Goal: Task Accomplishment & Management: Use online tool/utility

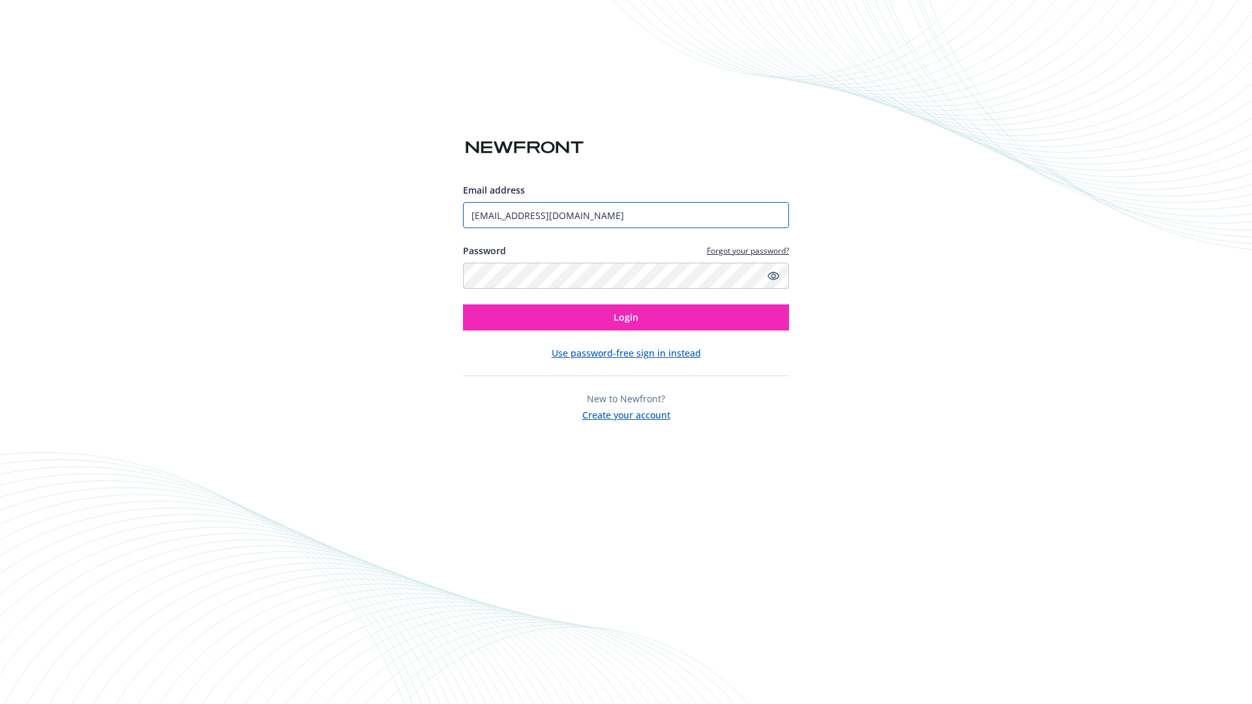
type input "[EMAIL_ADDRESS][DOMAIN_NAME]"
click at [626, 318] on span "Login" at bounding box center [626, 317] width 25 height 12
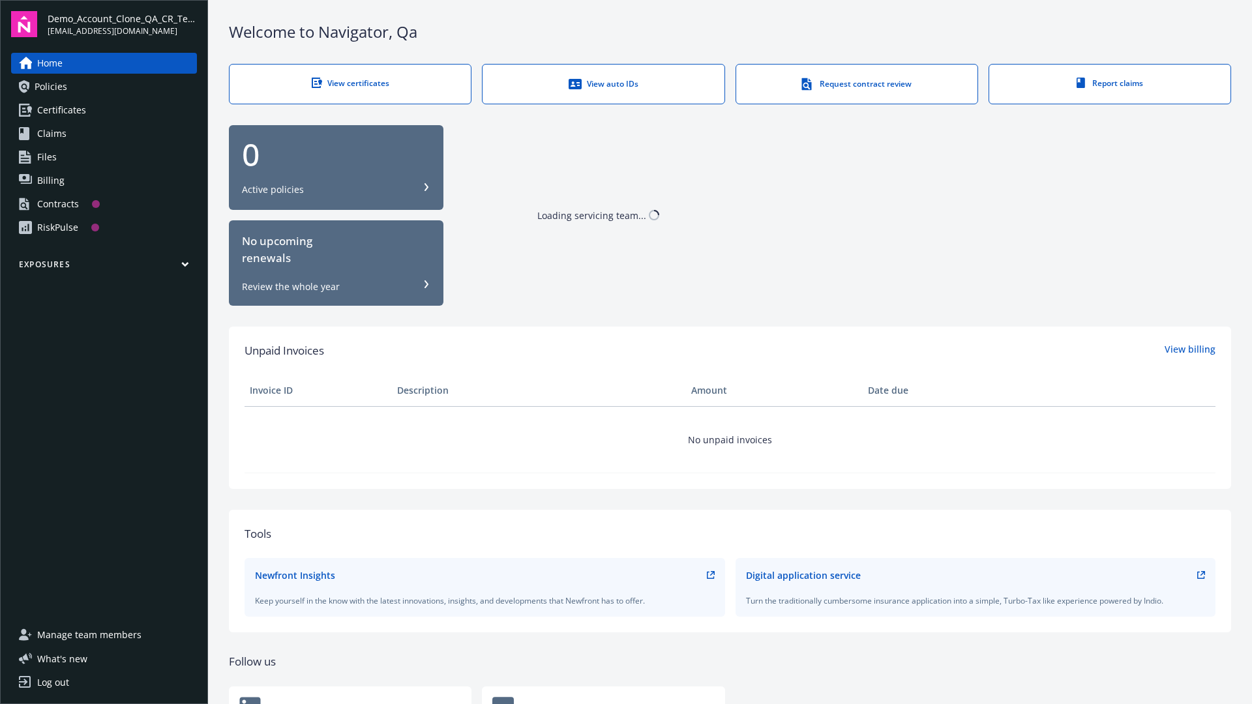
click at [122, 24] on span "Demo_Account_Clone_QA_CR_Tests_Prospect" at bounding box center [122, 19] width 149 height 14
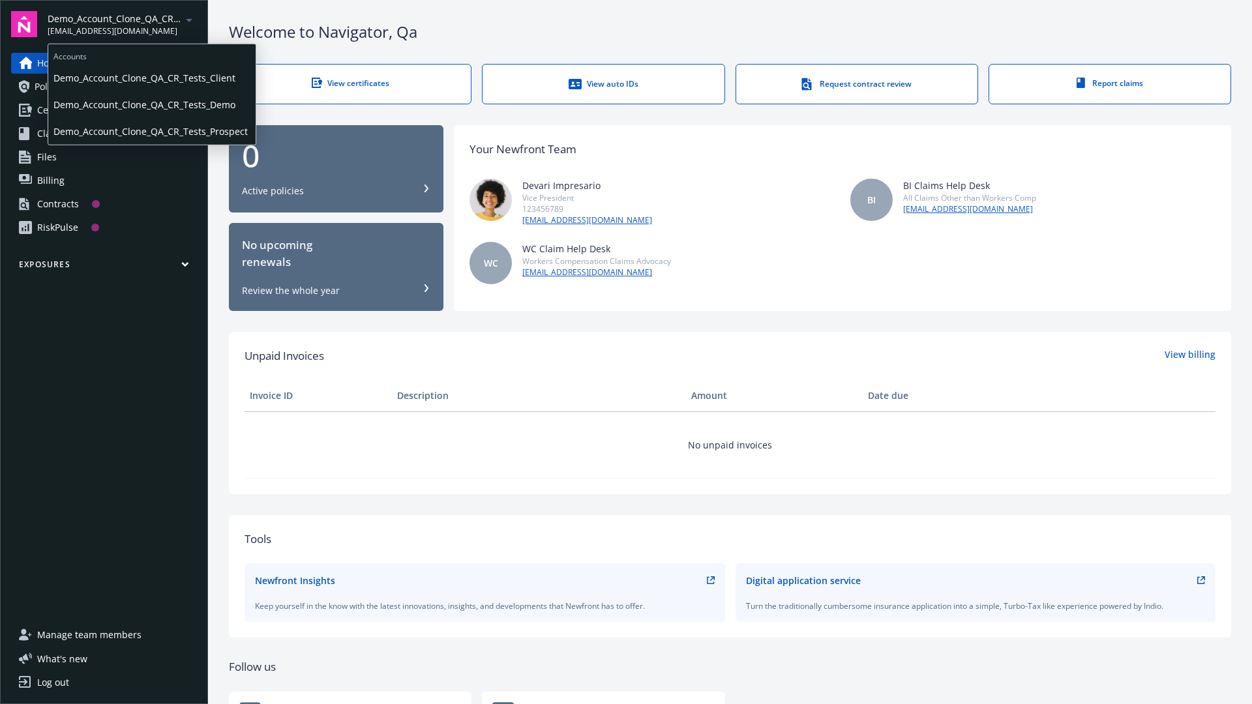
click at [151, 78] on span "Demo_Account_Clone_QA_CR_Tests_Client" at bounding box center [151, 78] width 197 height 27
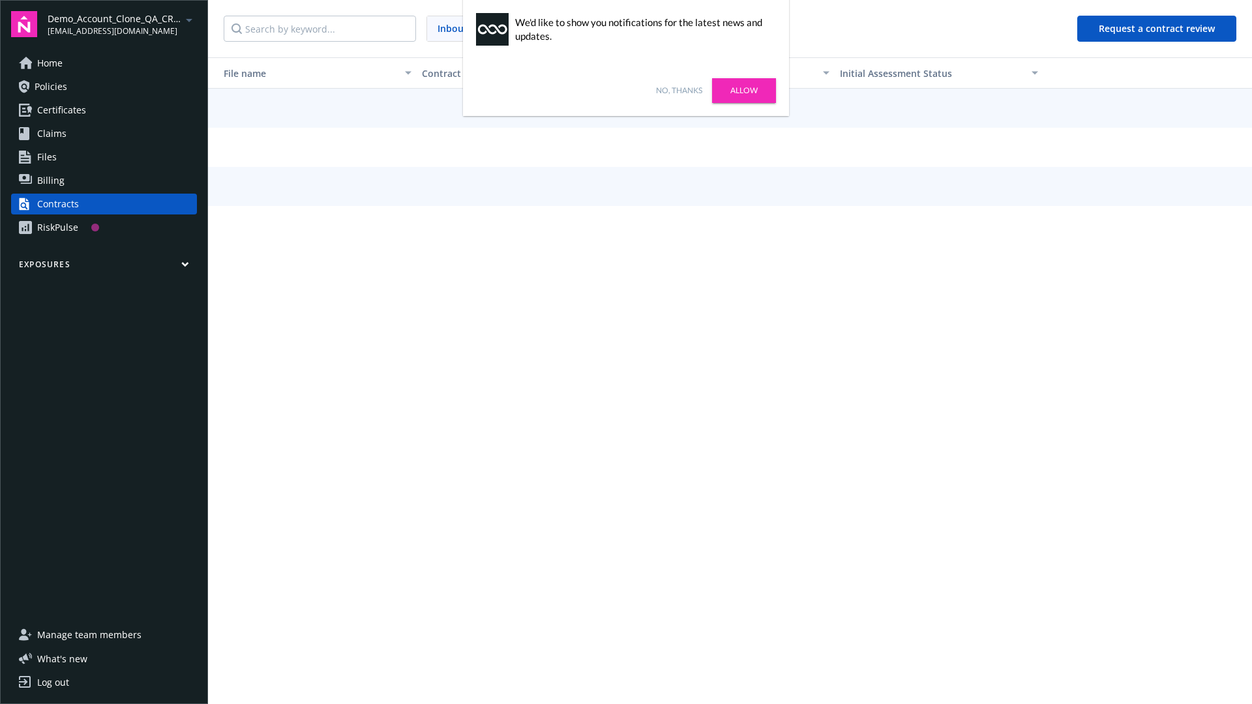
click at [679, 91] on link "No, thanks" at bounding box center [679, 91] width 46 height 12
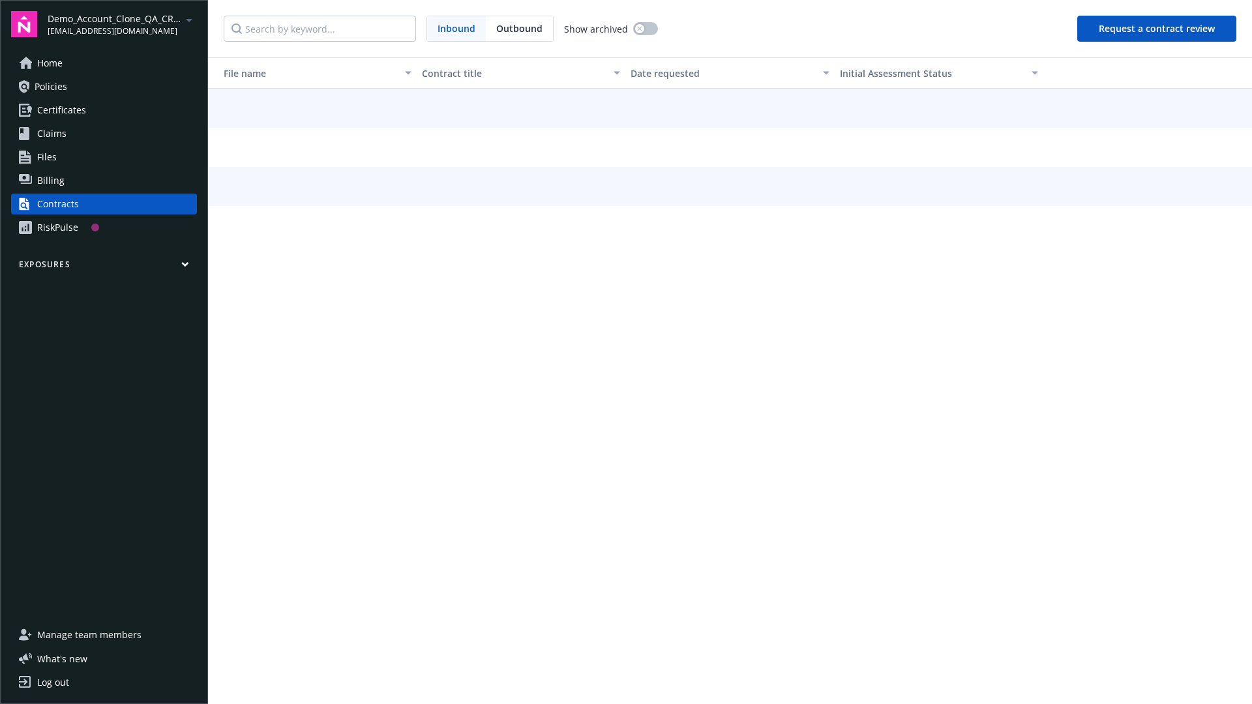
click at [1158, 29] on button "Request a contract review" at bounding box center [1156, 29] width 159 height 26
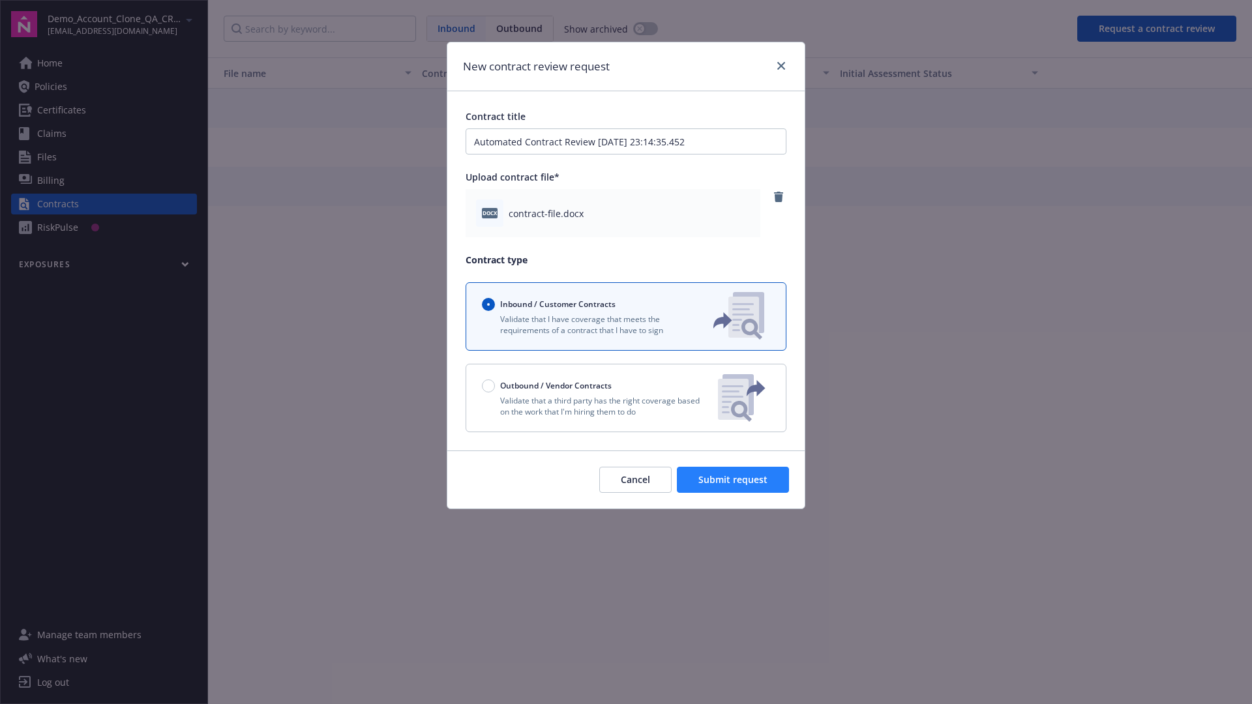
type input "Automated Contract Review 09-29-2025 23:14:35.452"
click at [734, 480] on span "Submit request" at bounding box center [732, 479] width 69 height 12
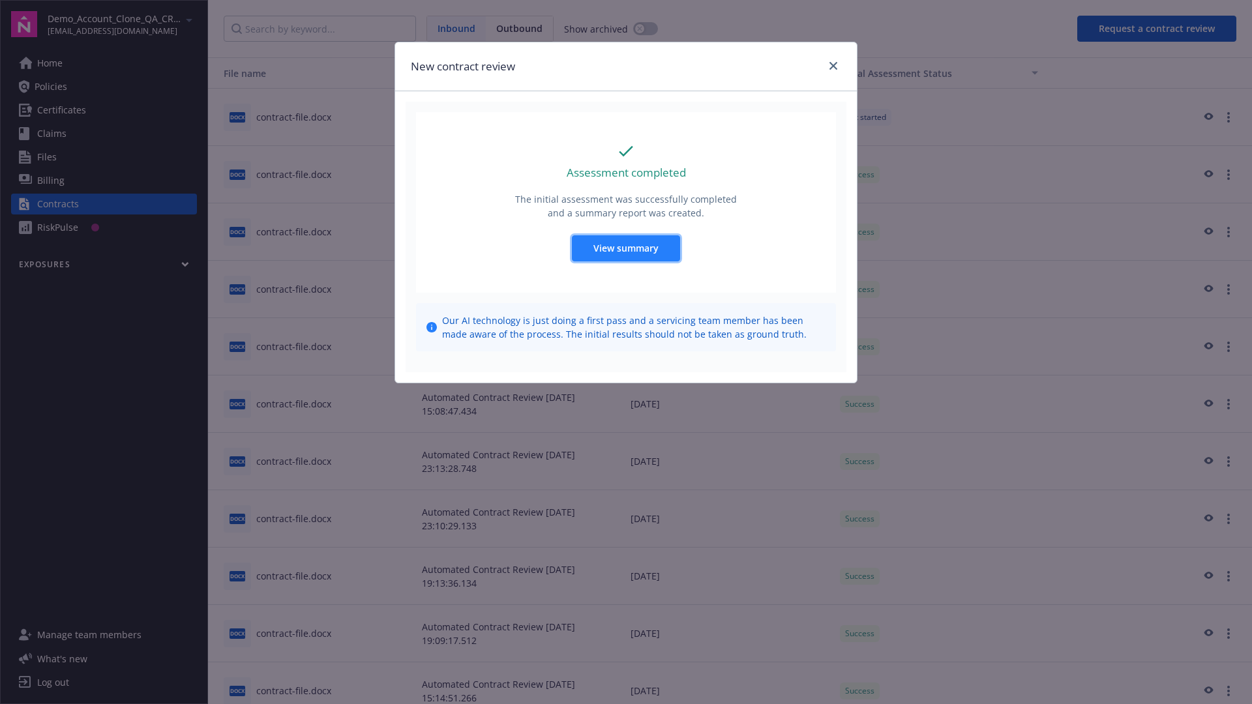
click at [625, 248] on span "View summary" at bounding box center [625, 248] width 65 height 12
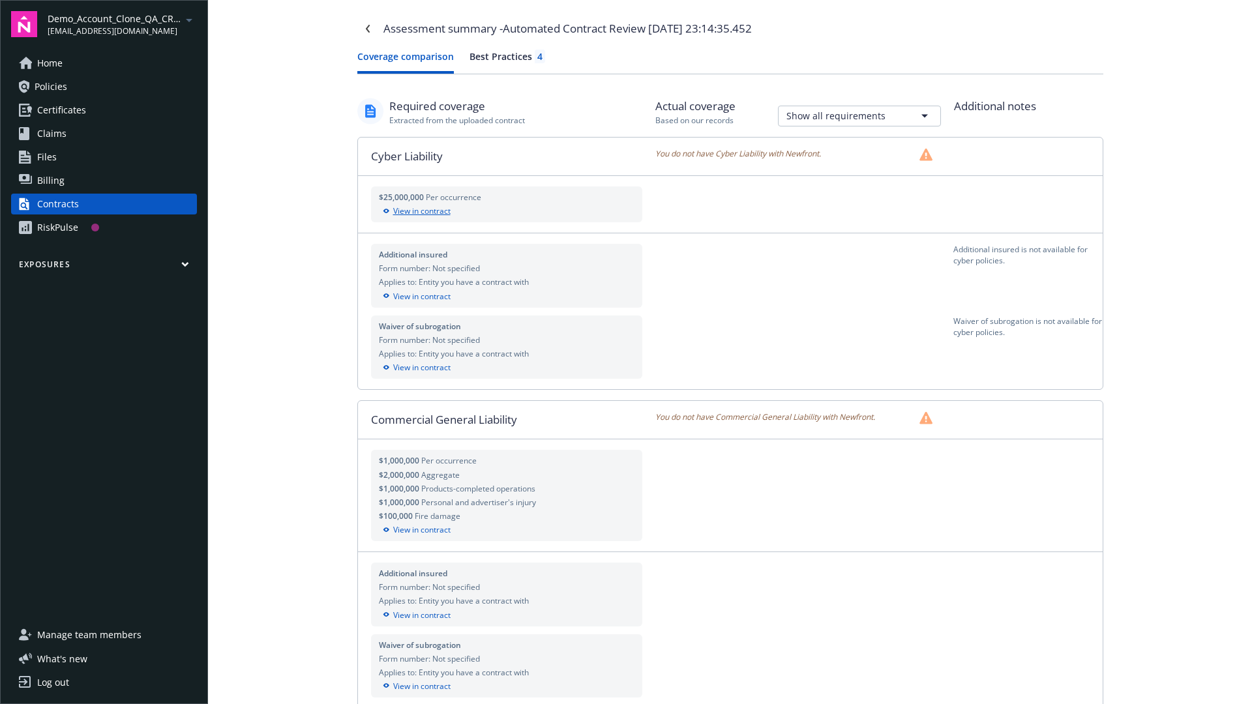
click at [506, 211] on div "View in contract" at bounding box center [507, 211] width 256 height 12
